Goal: Navigation & Orientation: Find specific page/section

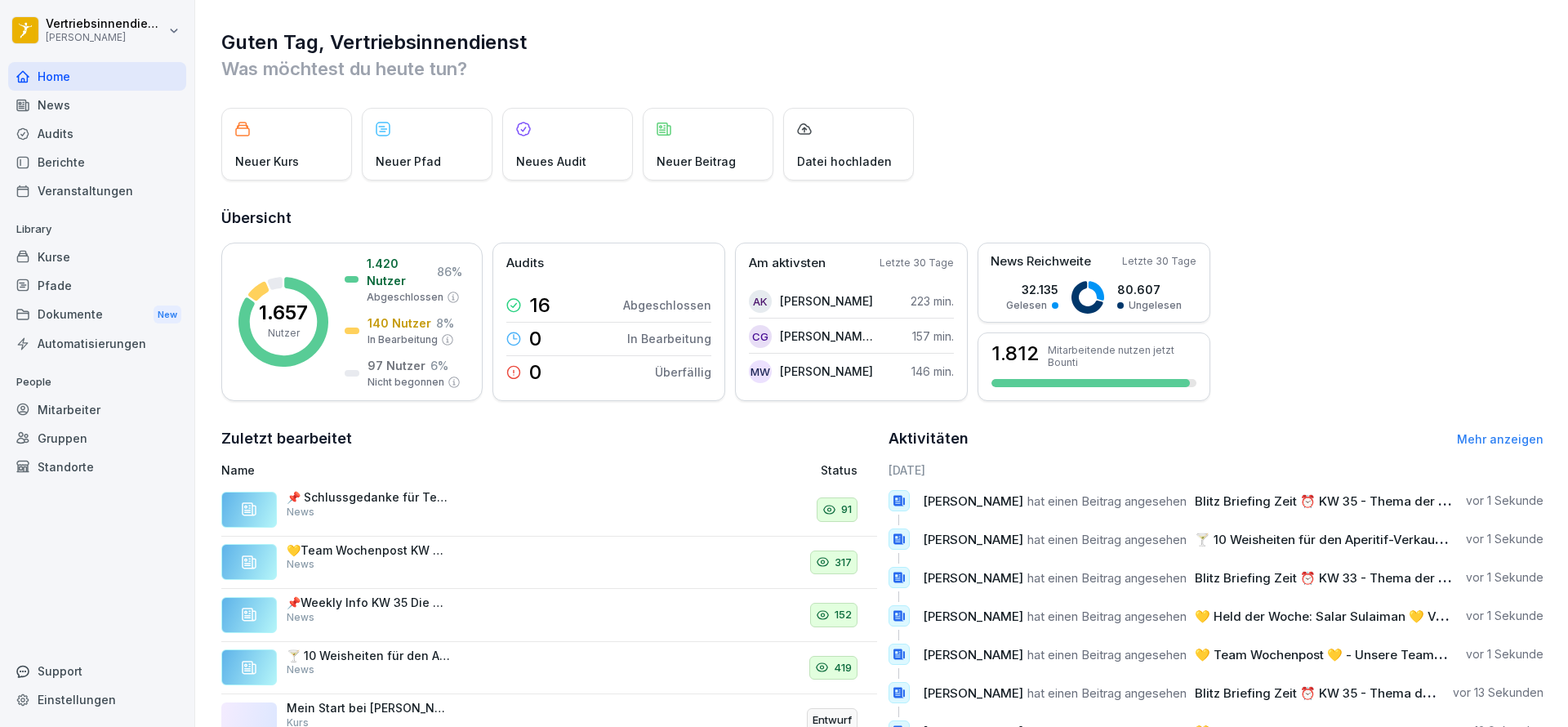
click at [55, 101] on div "News" at bounding box center [97, 105] width 178 height 29
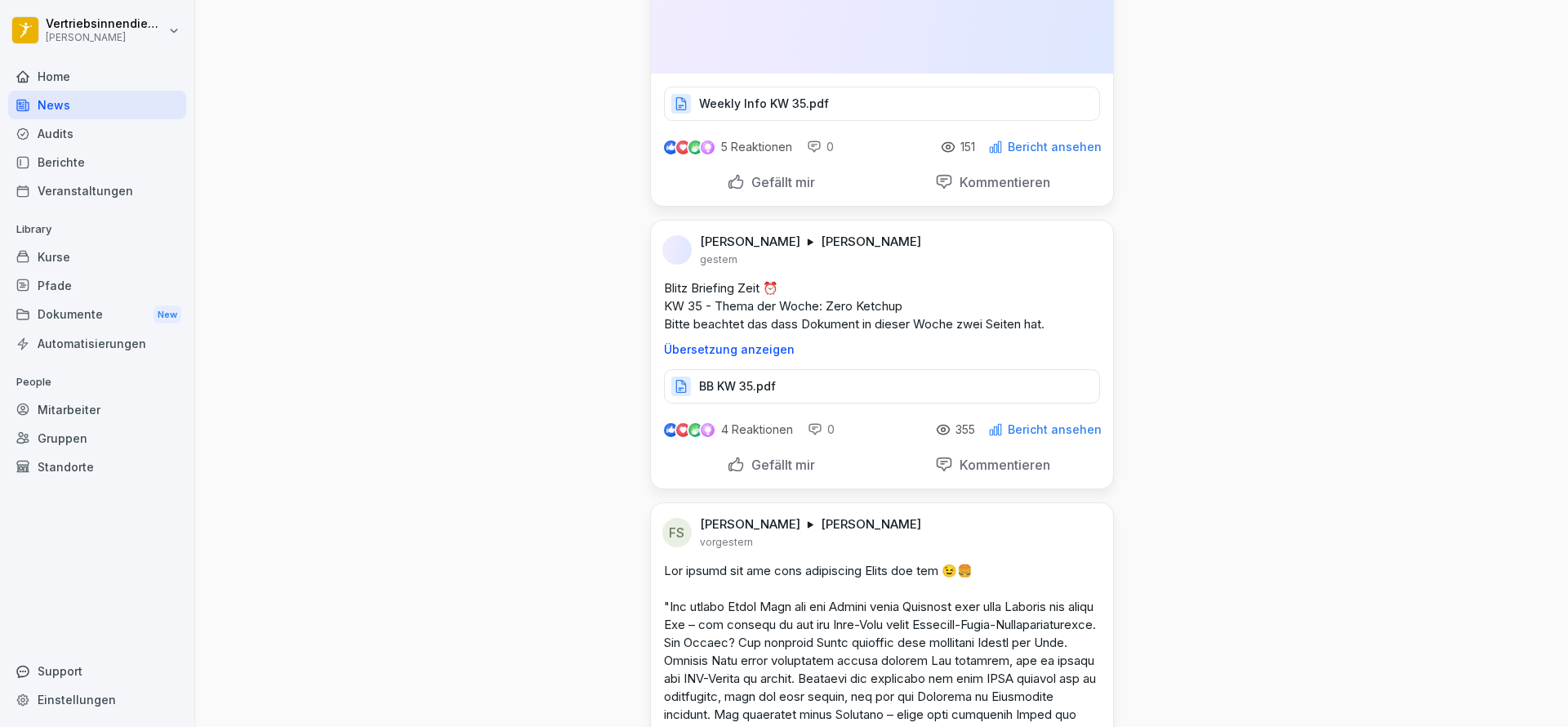
scroll to position [3920, 0]
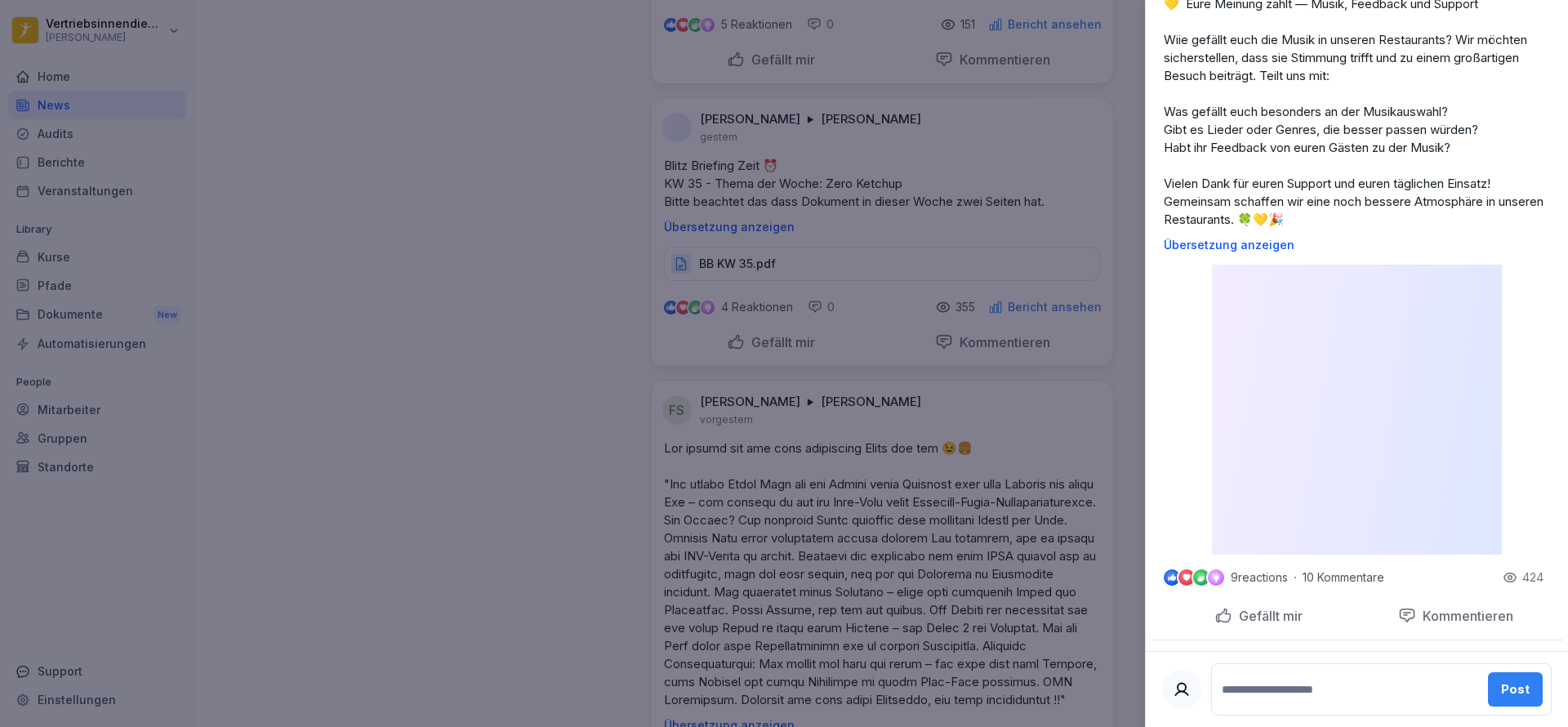
scroll to position [367, 0]
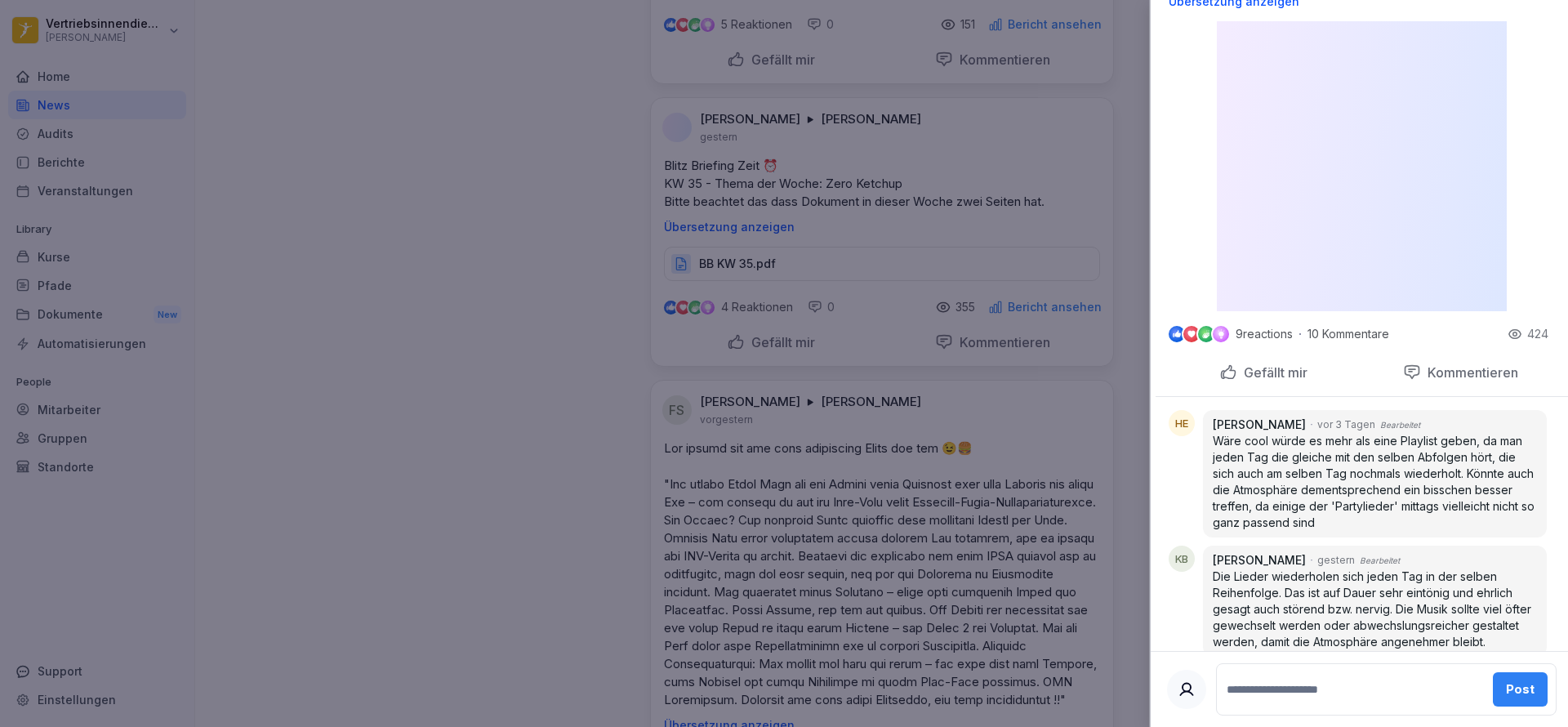
click at [291, 308] on div at bounding box center [784, 364] width 1568 height 727
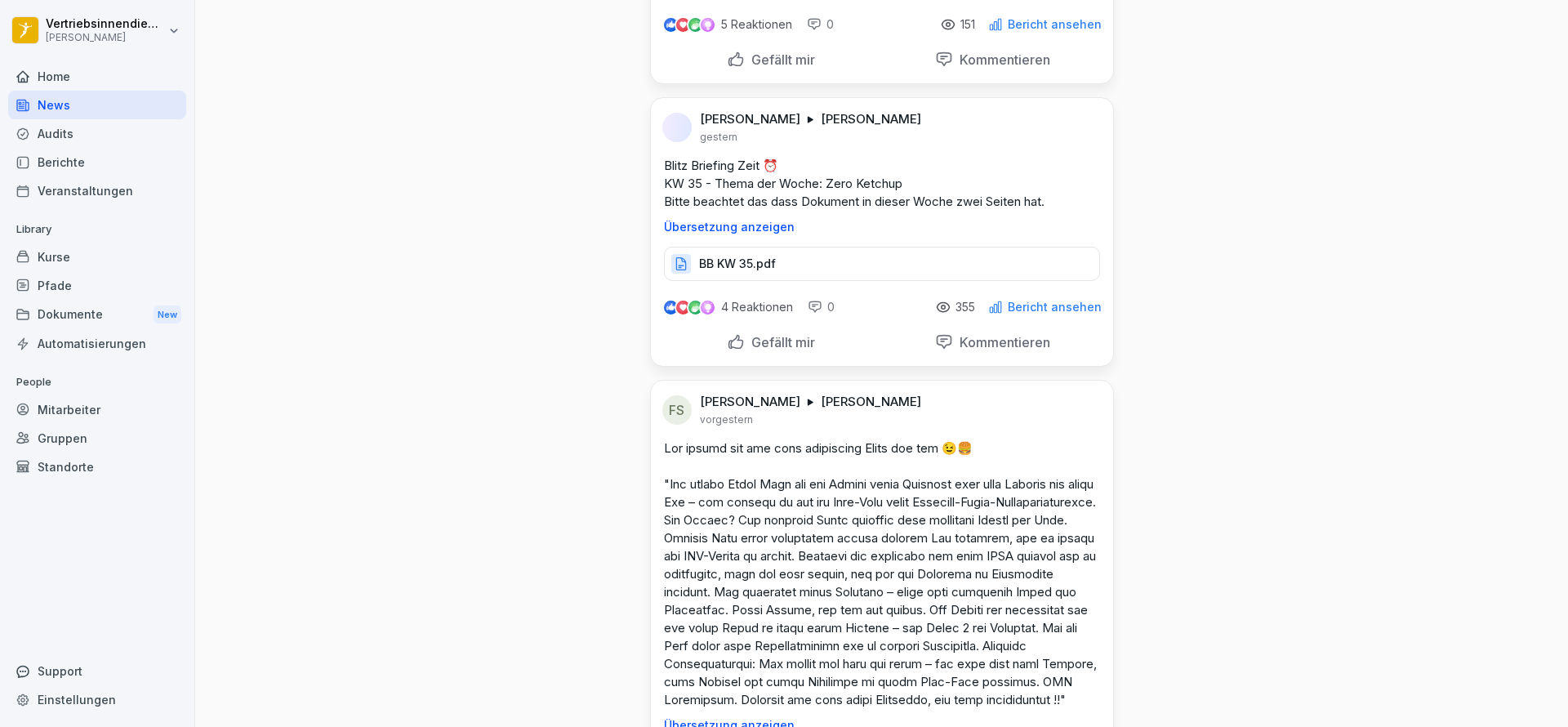
click at [83, 126] on div "Audits" at bounding box center [97, 133] width 178 height 29
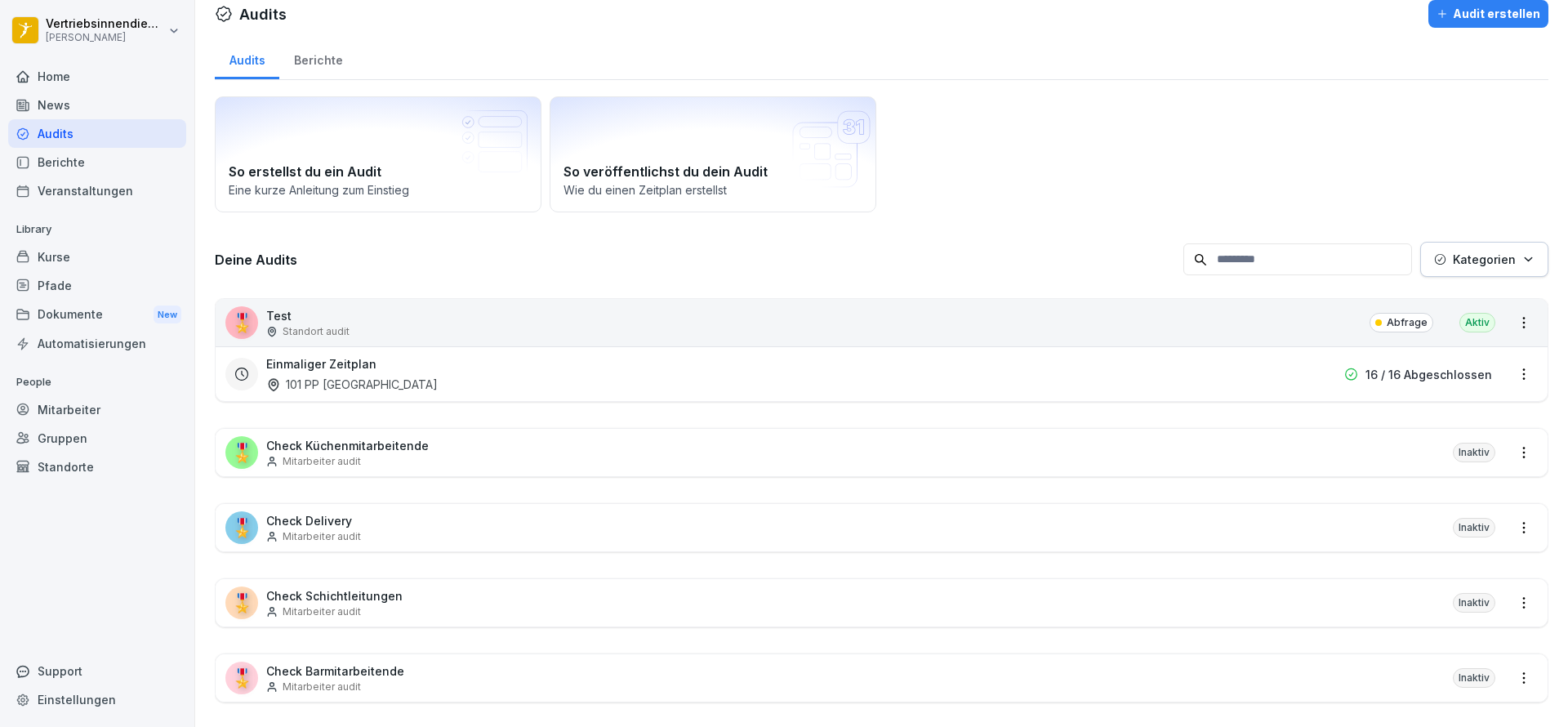
click at [67, 71] on div "Home" at bounding box center [97, 76] width 178 height 29
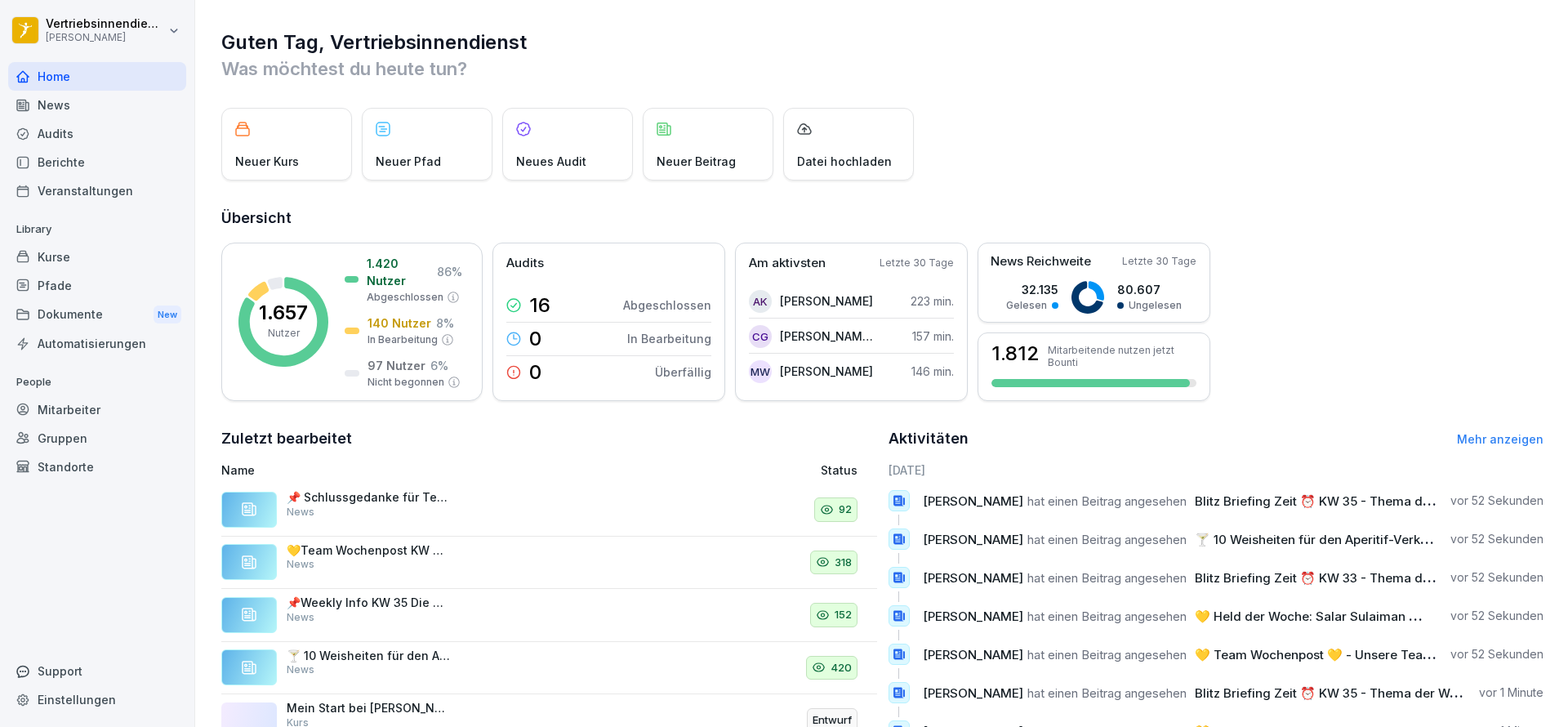
click at [56, 98] on div "News" at bounding box center [97, 105] width 178 height 29
